Goal: Task Accomplishment & Management: Use online tool/utility

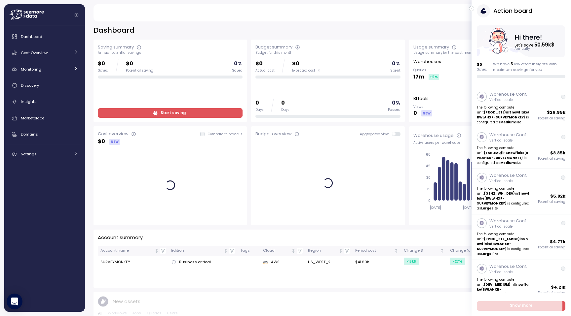
click at [471, 8] on icon "button" at bounding box center [471, 9] width 1 height 2
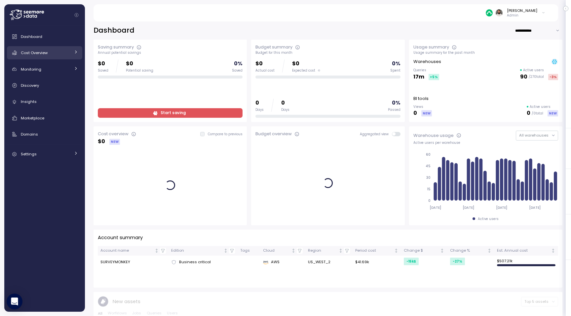
click at [45, 53] on span "Cost Overview" at bounding box center [34, 52] width 27 height 5
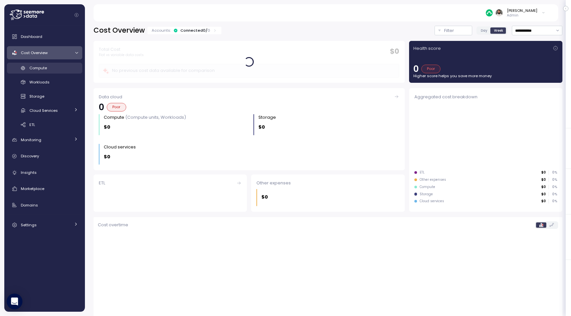
click at [54, 72] on link "Compute" at bounding box center [44, 68] width 75 height 11
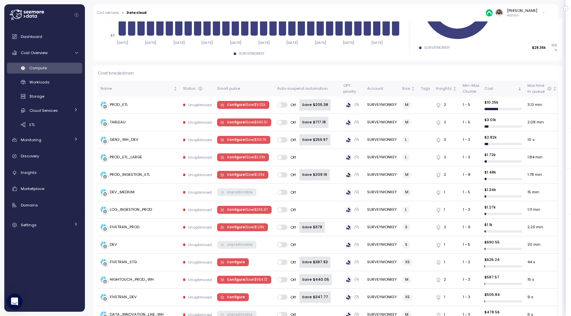
scroll to position [110, 0]
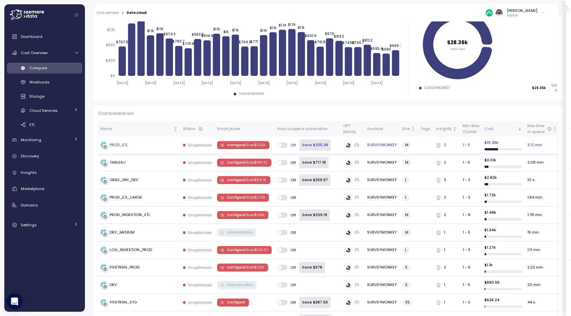
click at [228, 145] on span "Configure | Save $ 9.02k" at bounding box center [246, 145] width 38 height 7
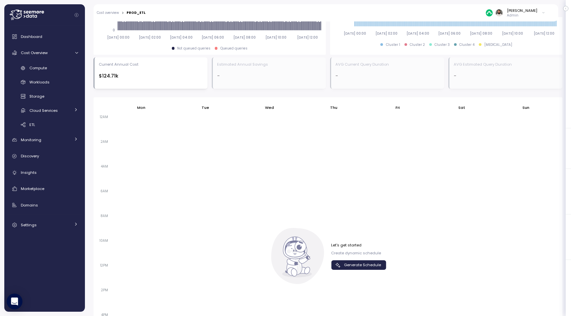
scroll to position [302, 0]
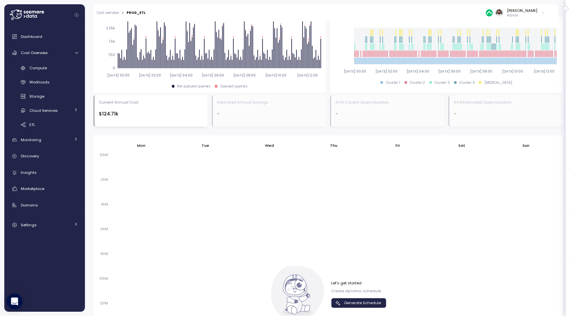
click at [358, 302] on span "Generate Schedule" at bounding box center [362, 303] width 37 height 9
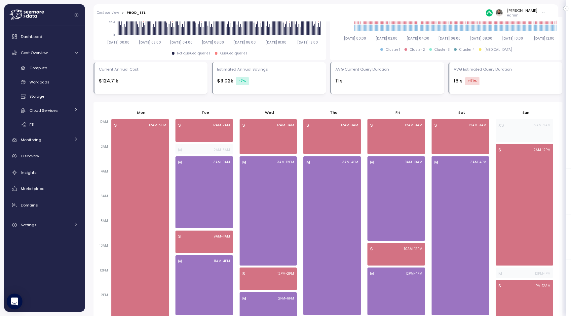
scroll to position [129, 0]
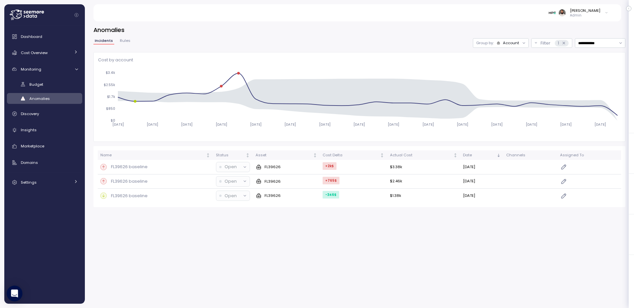
click at [597, 15] on p "Admin" at bounding box center [585, 15] width 30 height 5
